Goal: Information Seeking & Learning: Compare options

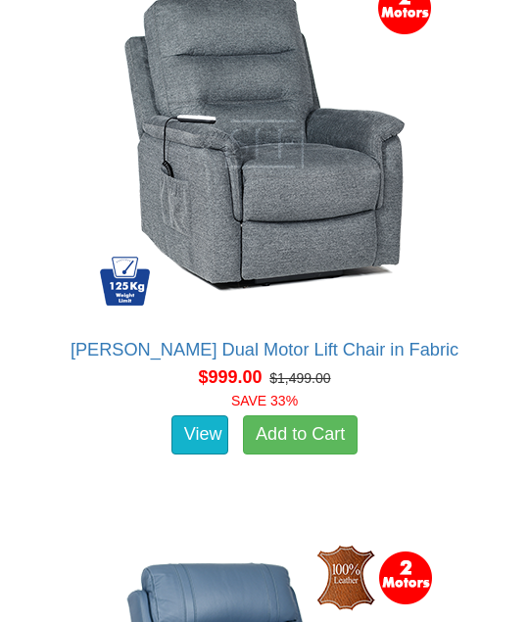
scroll to position [2009, 0]
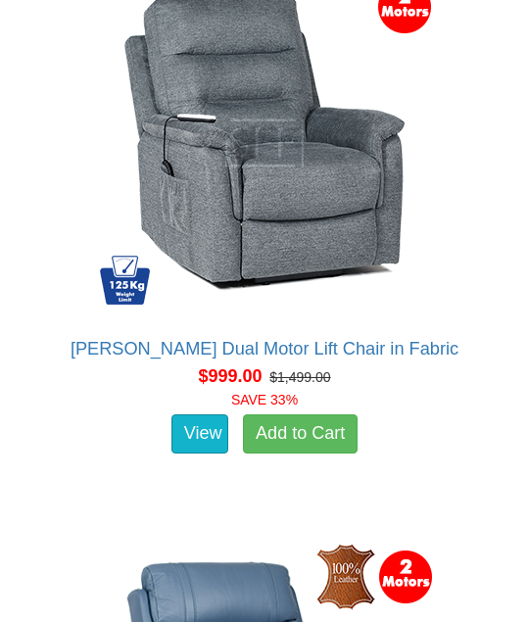
click at [261, 144] on img at bounding box center [264, 143] width 352 height 352
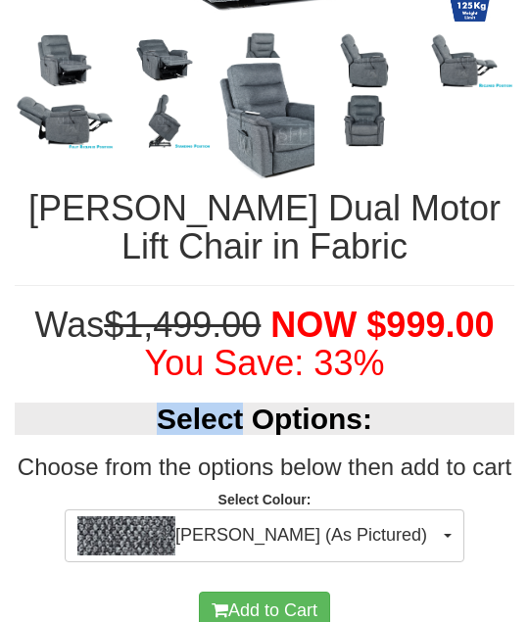
scroll to position [934, 0]
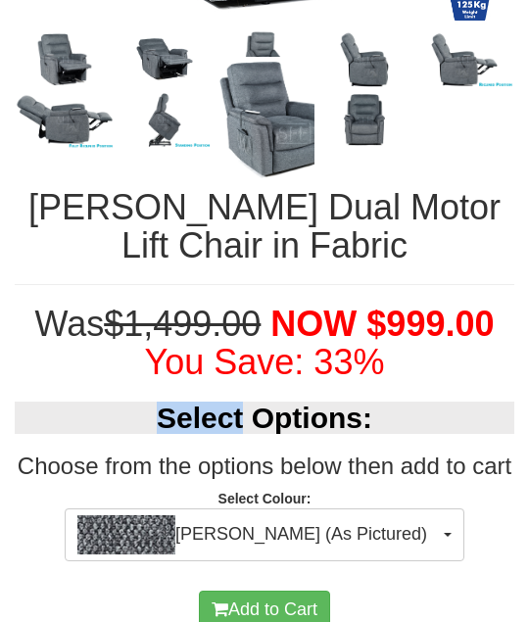
click at [183, 308] on del "$1,499.00" at bounding box center [182, 323] width 157 height 40
click at [263, 68] on img at bounding box center [264, 120] width 100 height 126
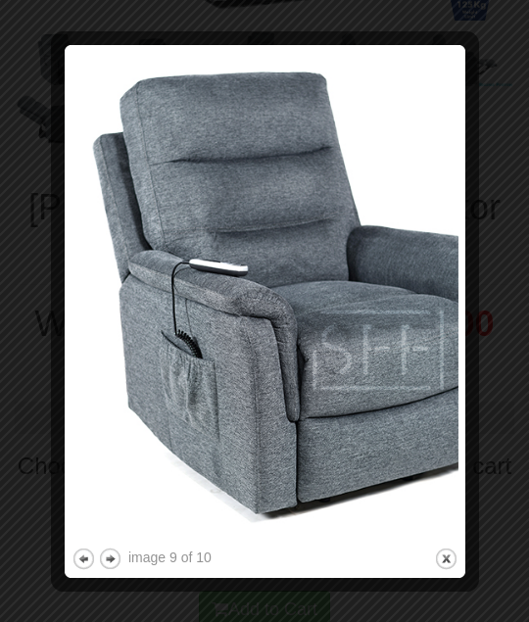
click at [341, 362] on img at bounding box center [264, 297] width 387 height 491
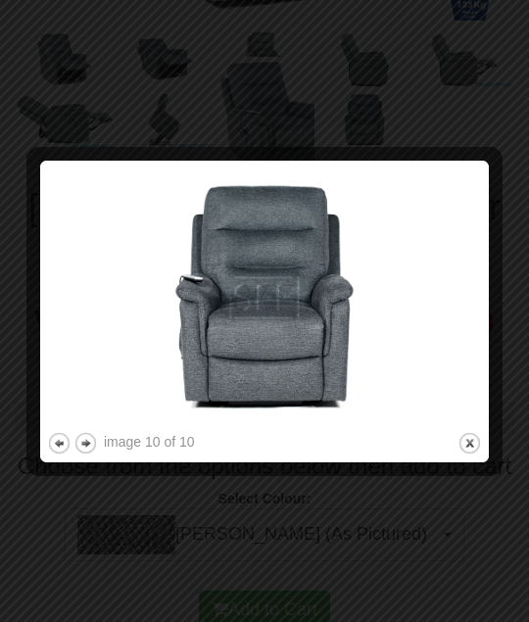
click at [295, 351] on img at bounding box center [264, 297] width 435 height 260
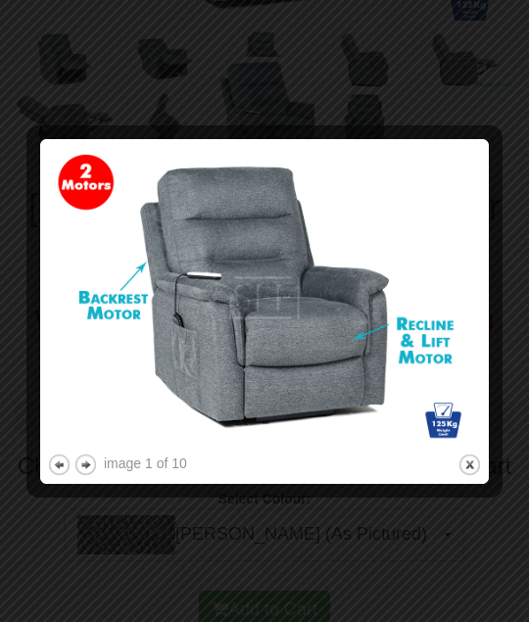
click at [310, 318] on img at bounding box center [264, 297] width 435 height 303
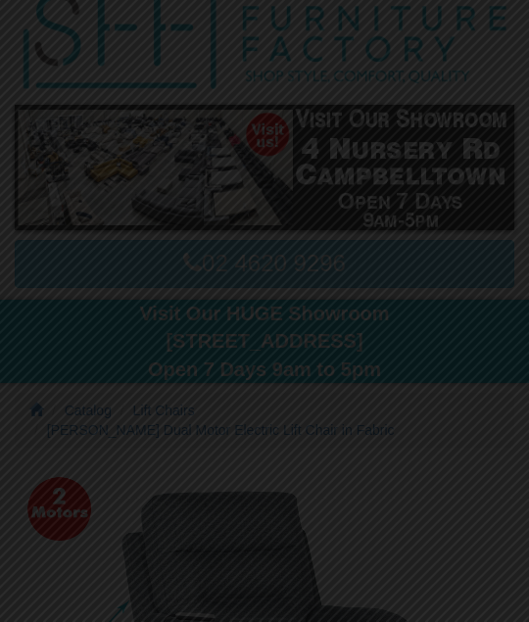
scroll to position [0, 0]
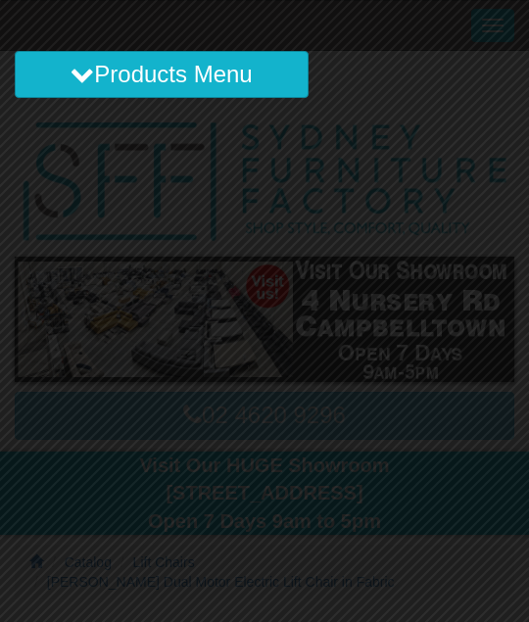
click at [185, 67] on button "Products Menu" at bounding box center [162, 74] width 294 height 47
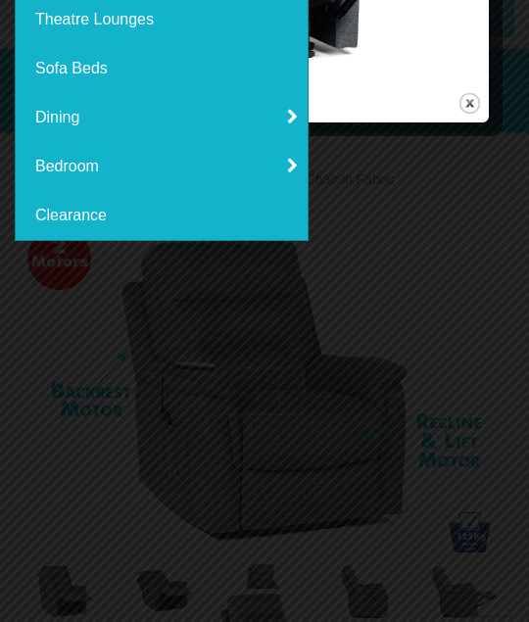
scroll to position [404, 0]
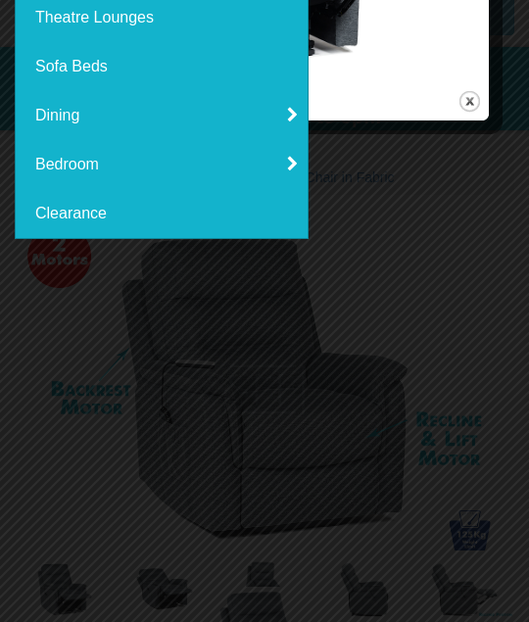
click at [59, 222] on link "Clearance" at bounding box center [162, 213] width 292 height 49
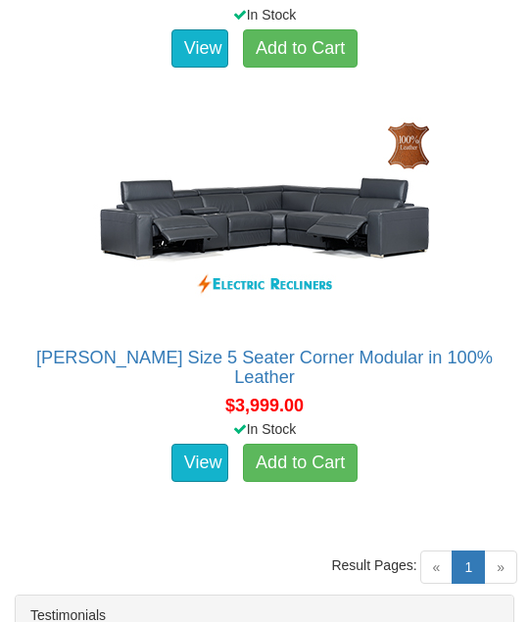
scroll to position [4818, 0]
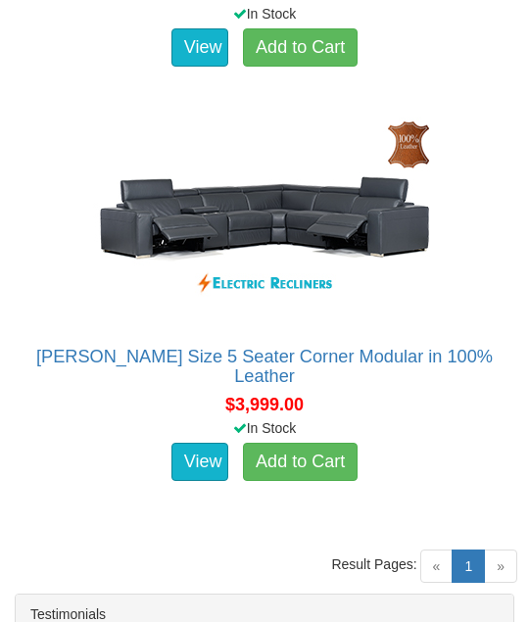
click at [465, 532] on div "« 1 (current) »" at bounding box center [468, 549] width 97 height 39
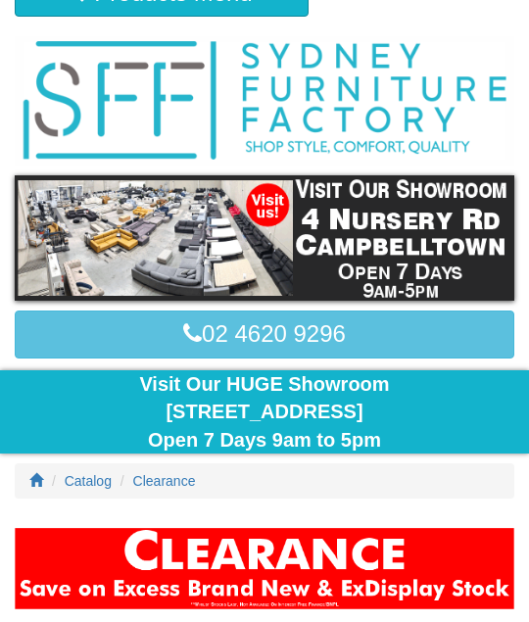
scroll to position [0, 0]
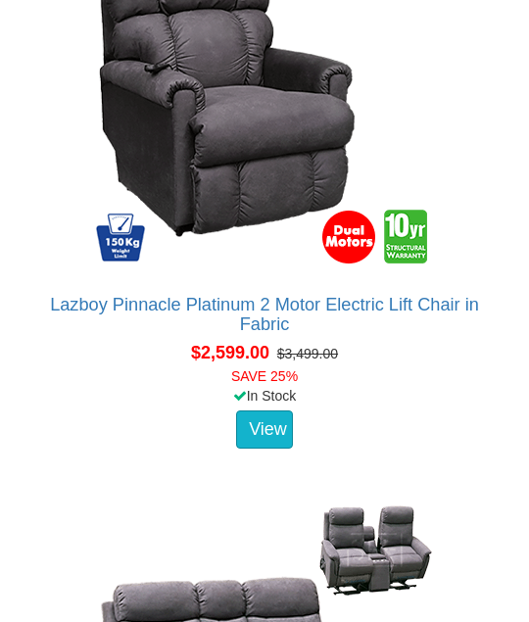
scroll to position [10618, 0]
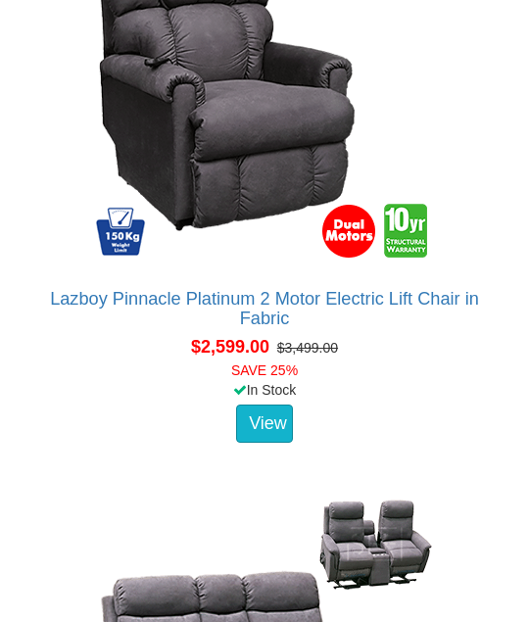
click at [250, 423] on link "View" at bounding box center [264, 423] width 57 height 39
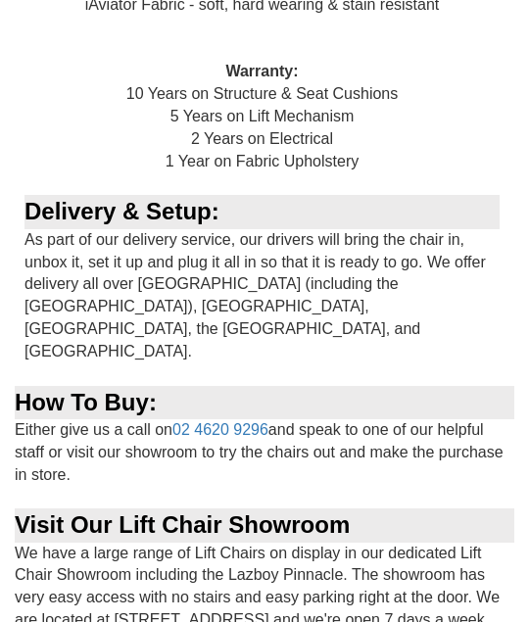
scroll to position [2765, 0]
